Goal: Transaction & Acquisition: Book appointment/travel/reservation

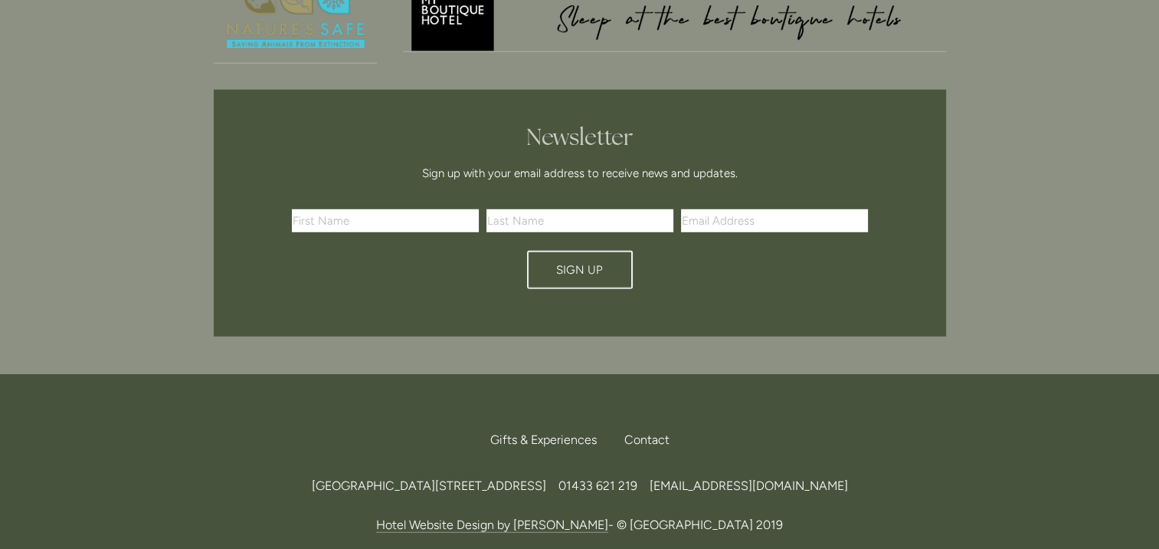
scroll to position [4521, 0]
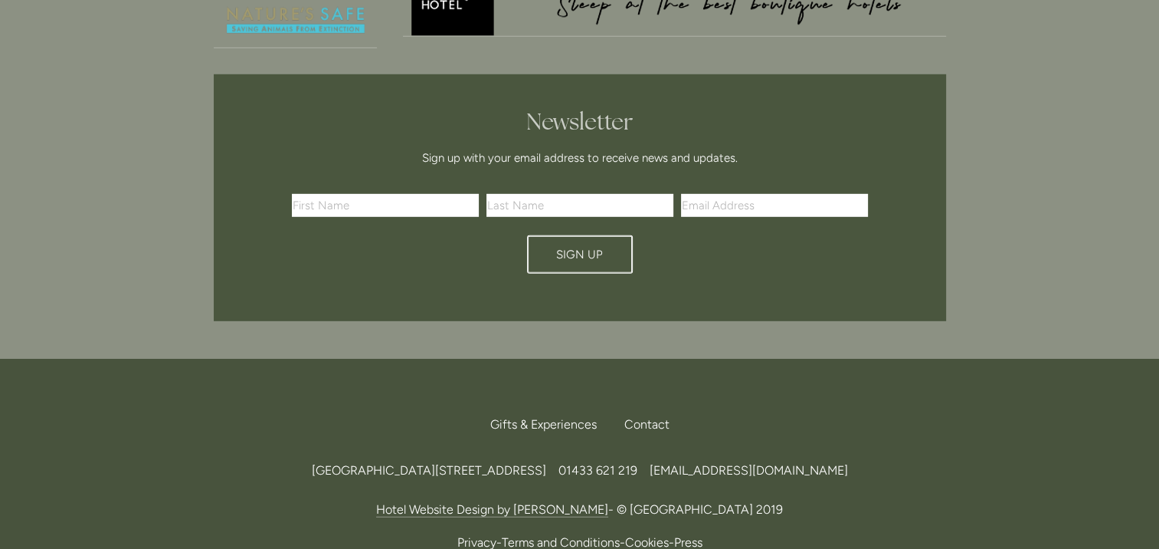
click at [546, 463] on span "[GEOGRAPHIC_DATA][STREET_ADDRESS]" at bounding box center [429, 470] width 234 height 15
drag, startPoint x: 583, startPoint y: 381, endPoint x: 542, endPoint y: 379, distance: 40.6
click at [542, 463] on span "[GEOGRAPHIC_DATA][STREET_ADDRESS]" at bounding box center [429, 470] width 234 height 15
copy span "S33 6AF"
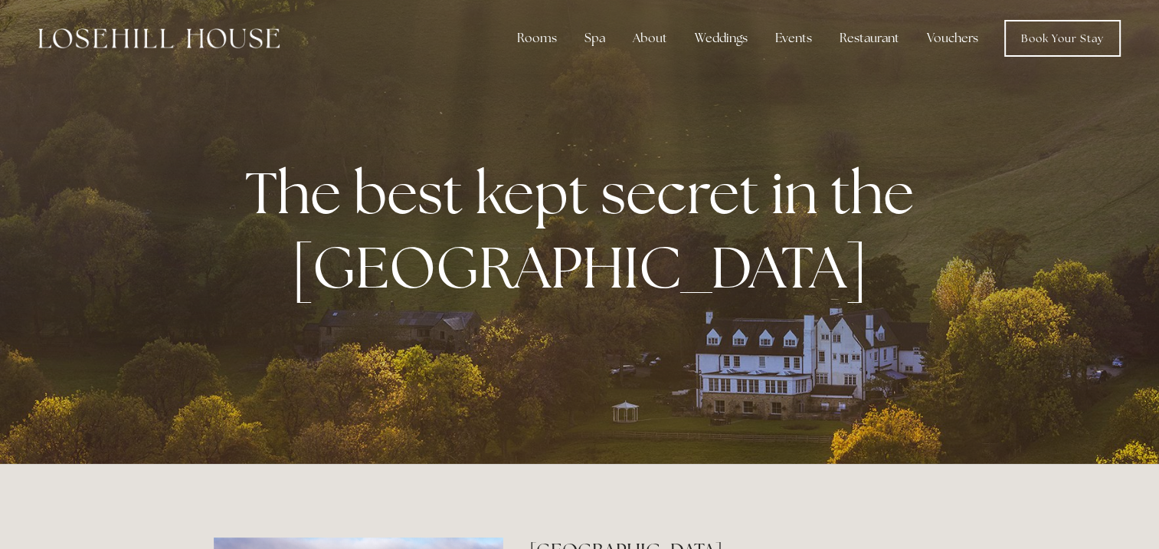
scroll to position [0, 0]
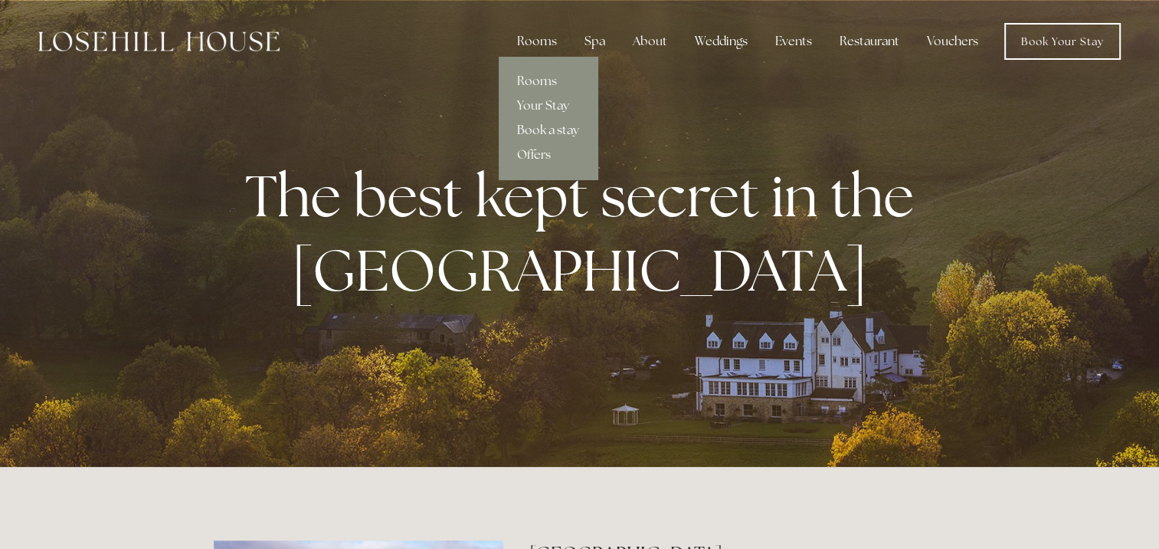
click at [555, 129] on link "Book a stay" at bounding box center [548, 130] width 99 height 25
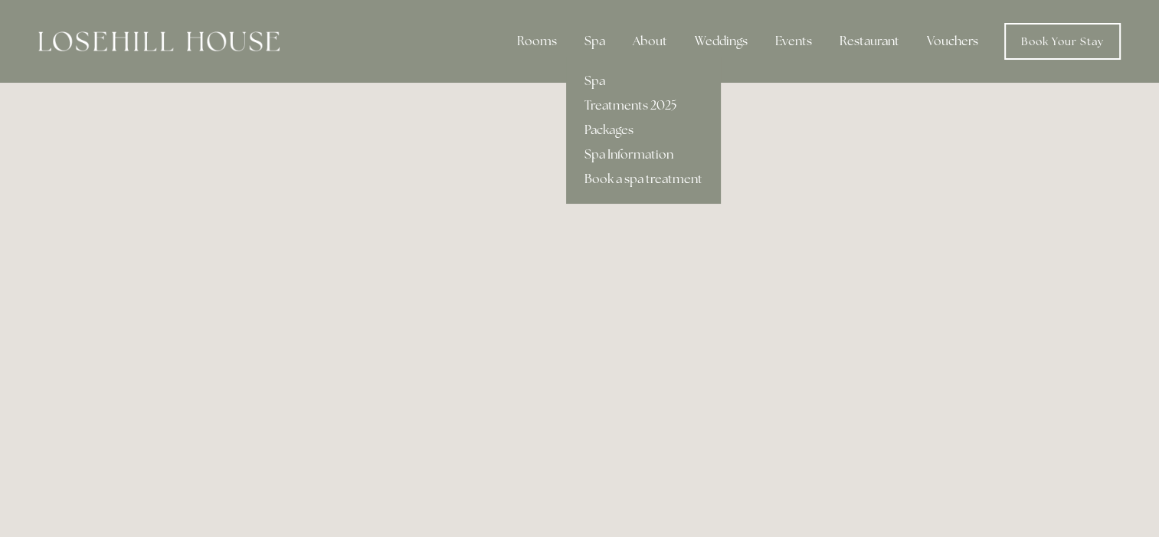
click at [630, 101] on link "Treatments 2025" at bounding box center [643, 105] width 155 height 25
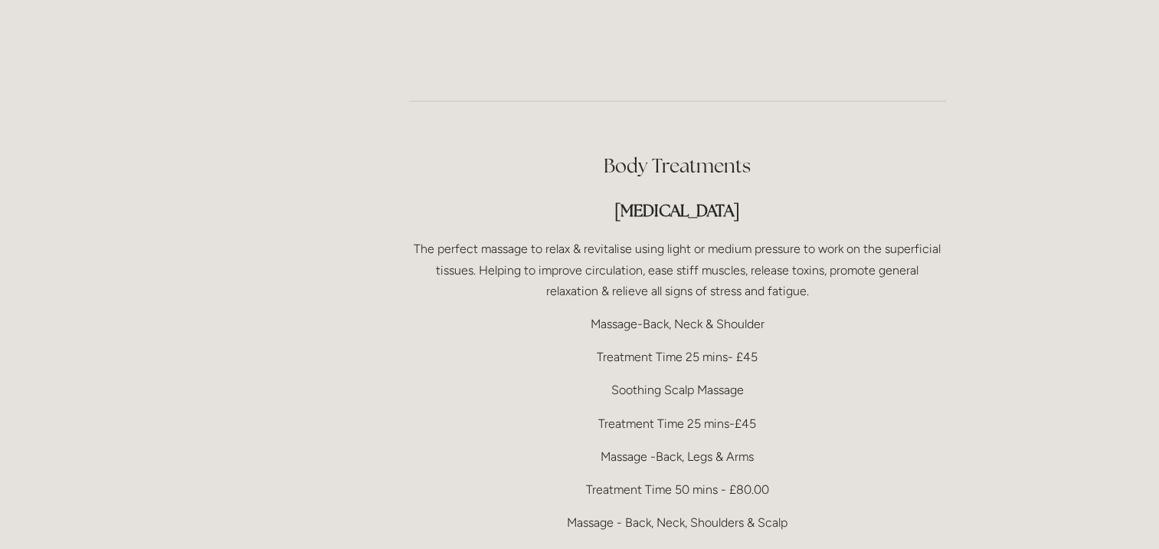
scroll to position [2988, 0]
